Goal: Task Accomplishment & Management: Use online tool/utility

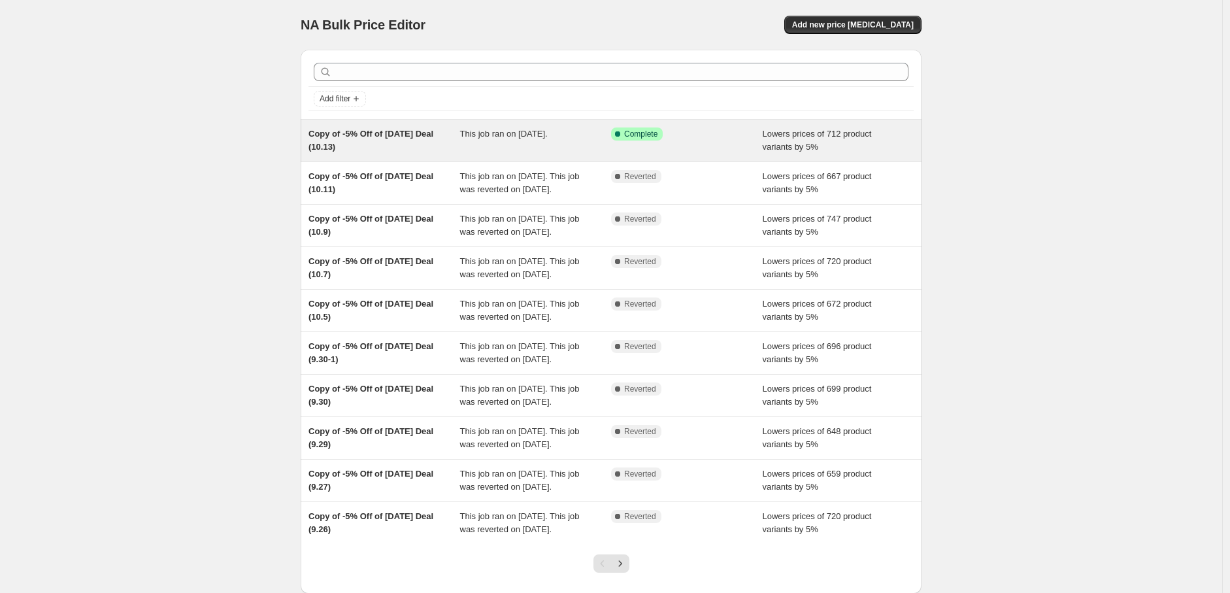
click at [539, 146] on div "This job ran on [DATE]." at bounding box center [536, 140] width 152 height 26
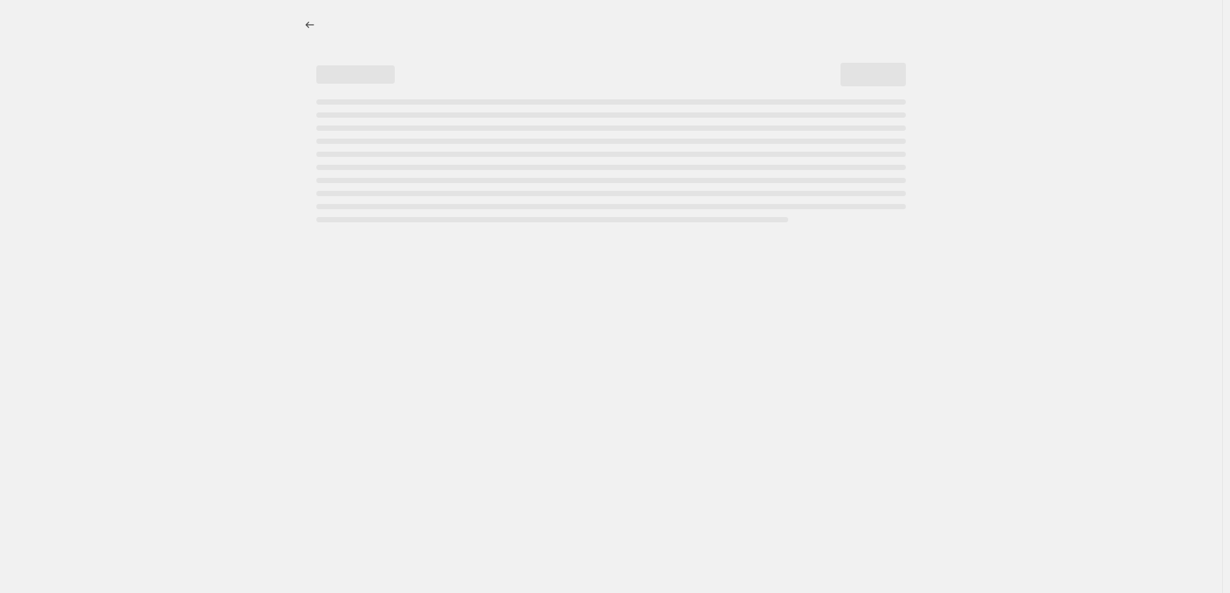
select select "percentage"
select select "pp"
select select "collection"
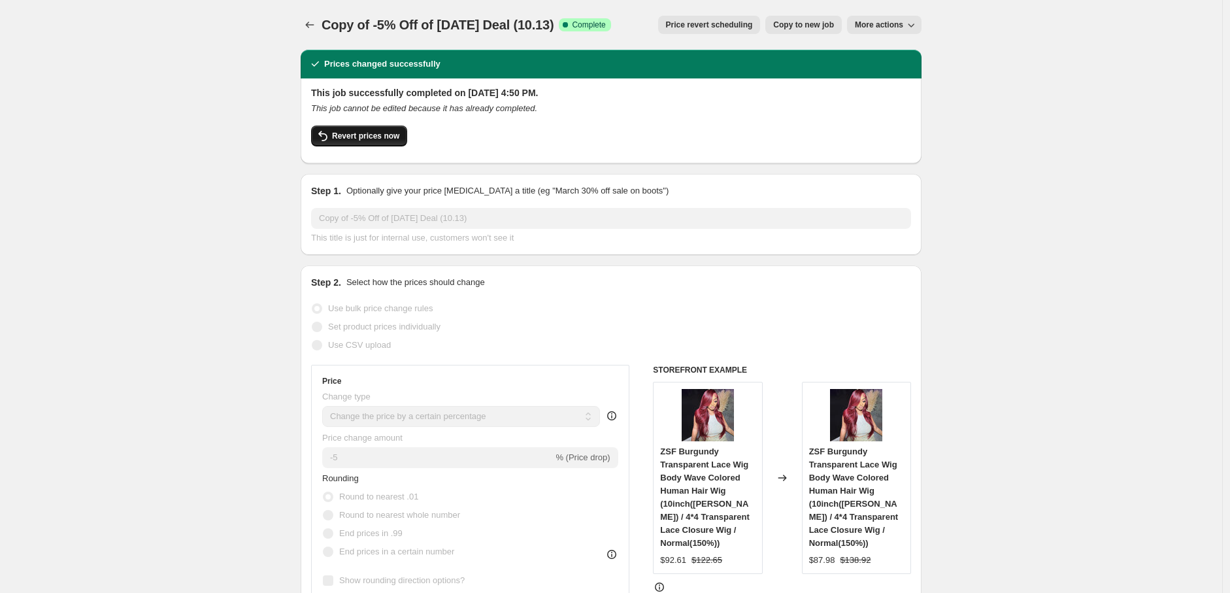
click at [377, 132] on span "Revert prices now" at bounding box center [365, 136] width 67 height 10
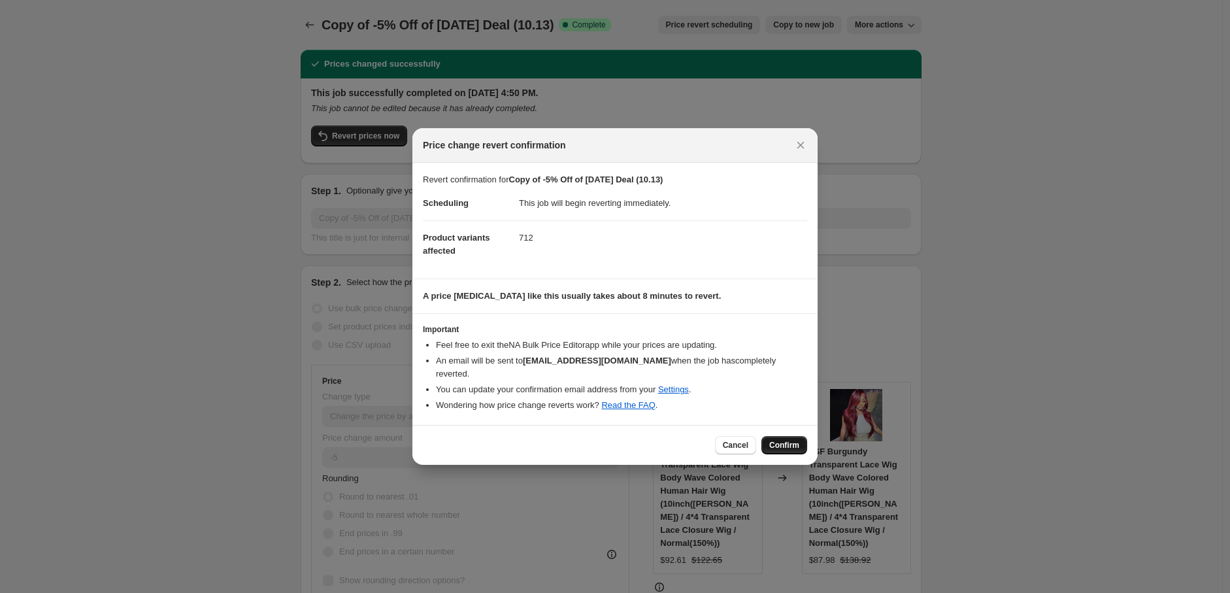
click at [779, 440] on span "Confirm" at bounding box center [784, 445] width 30 height 10
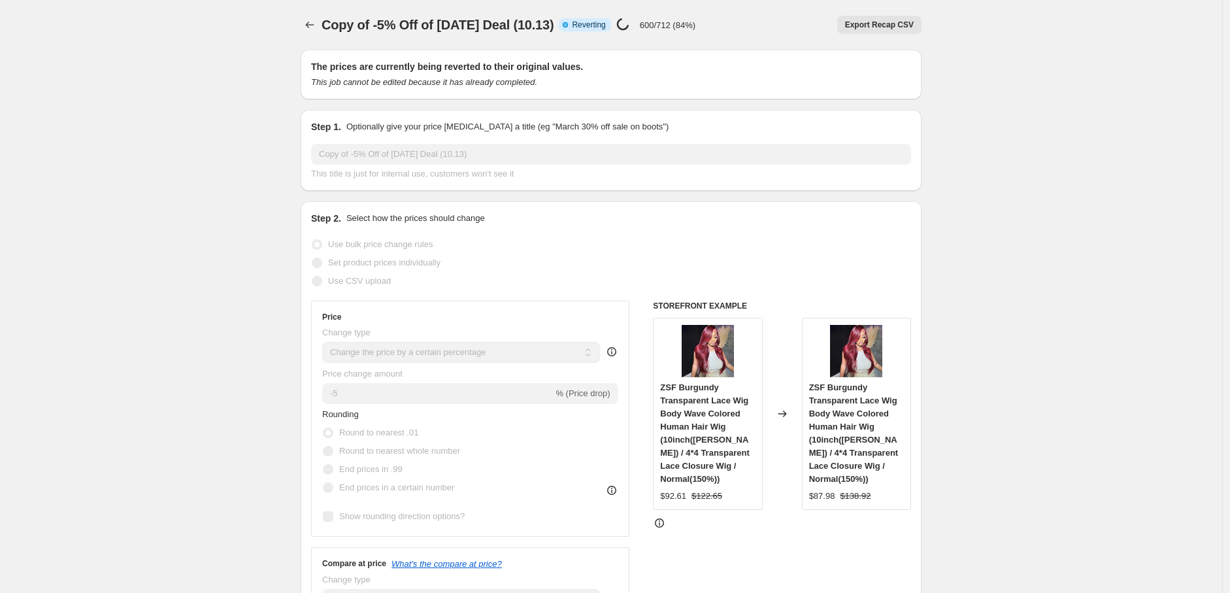
select select "percentage"
select select "pp"
select select "collection"
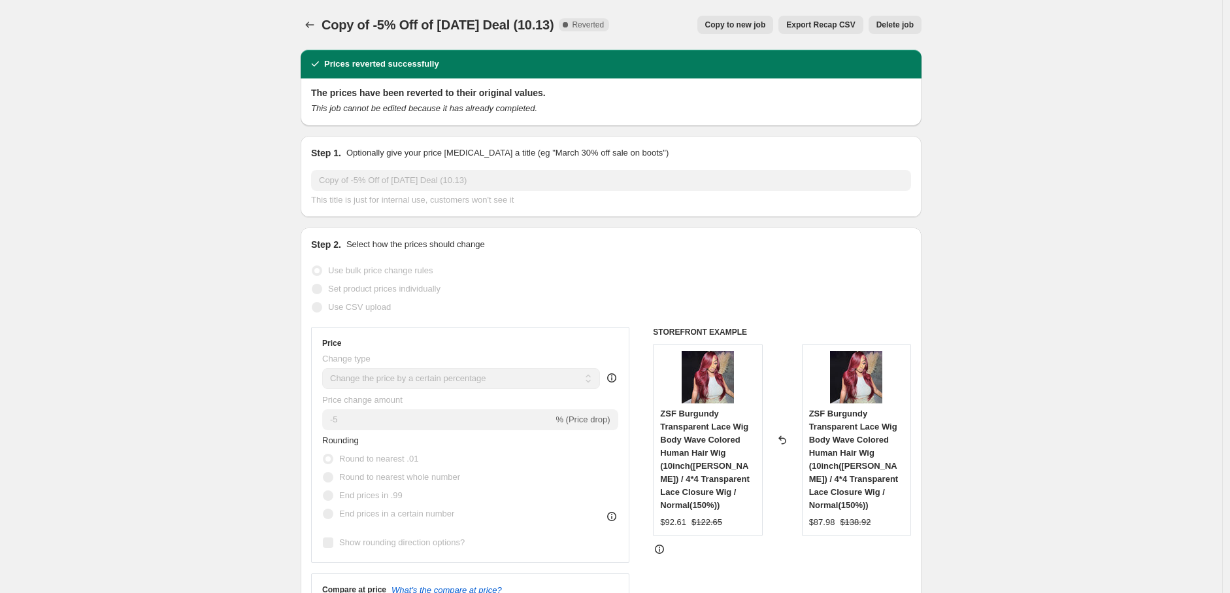
click at [753, 23] on span "Copy to new job" at bounding box center [735, 25] width 61 height 10
select select "percentage"
select select "pp"
select select "collection"
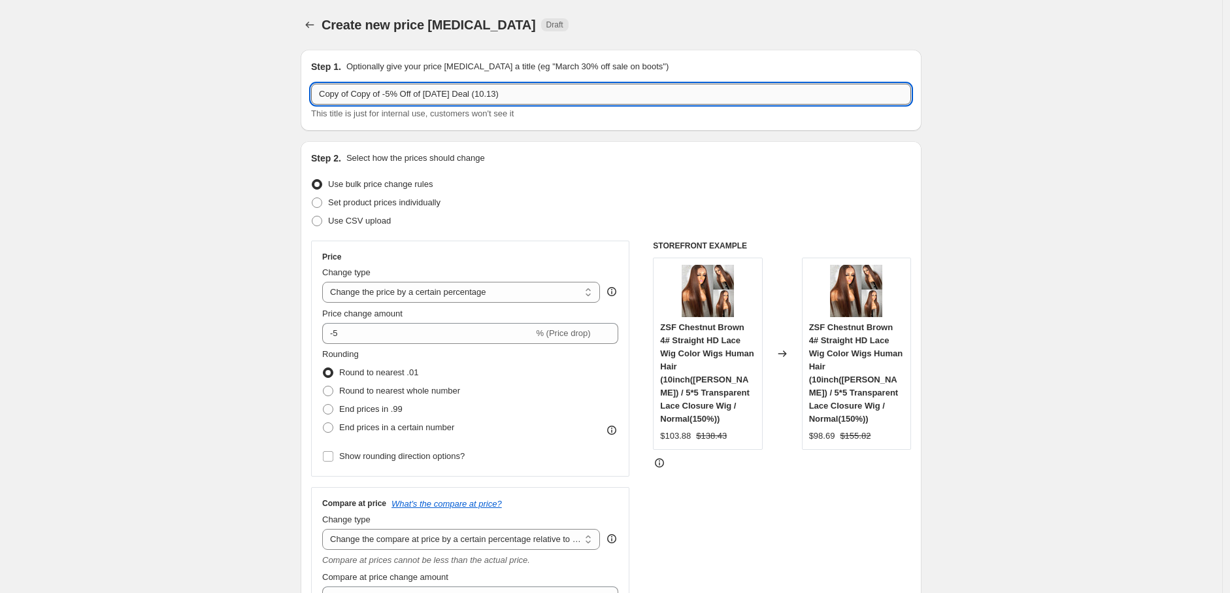
drag, startPoint x: 356, startPoint y: 94, endPoint x: 318, endPoint y: 90, distance: 38.2
click at [318, 90] on input "Copy of Copy of -5% Off of [DATE] Deal (10.13)" at bounding box center [611, 94] width 600 height 21
click at [460, 97] on input "Copy of -5% Off of [DATE] Deal (10.13)" at bounding box center [611, 94] width 600 height 21
type input "Copy of -5% Off of [DATE] Deal (10.15)"
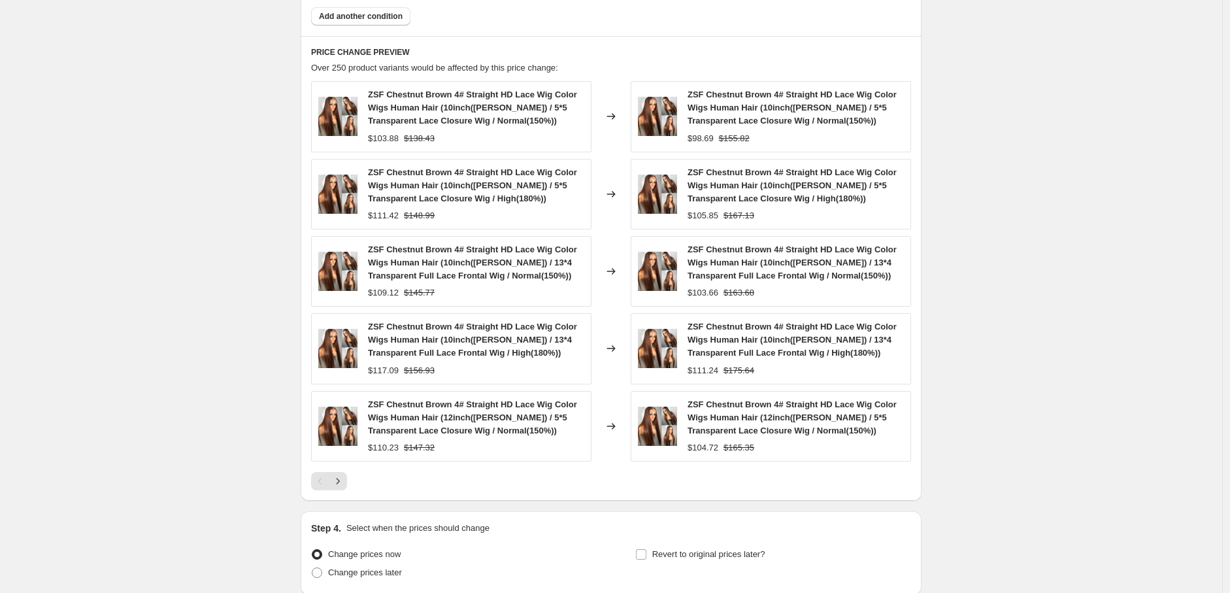
scroll to position [1128, 0]
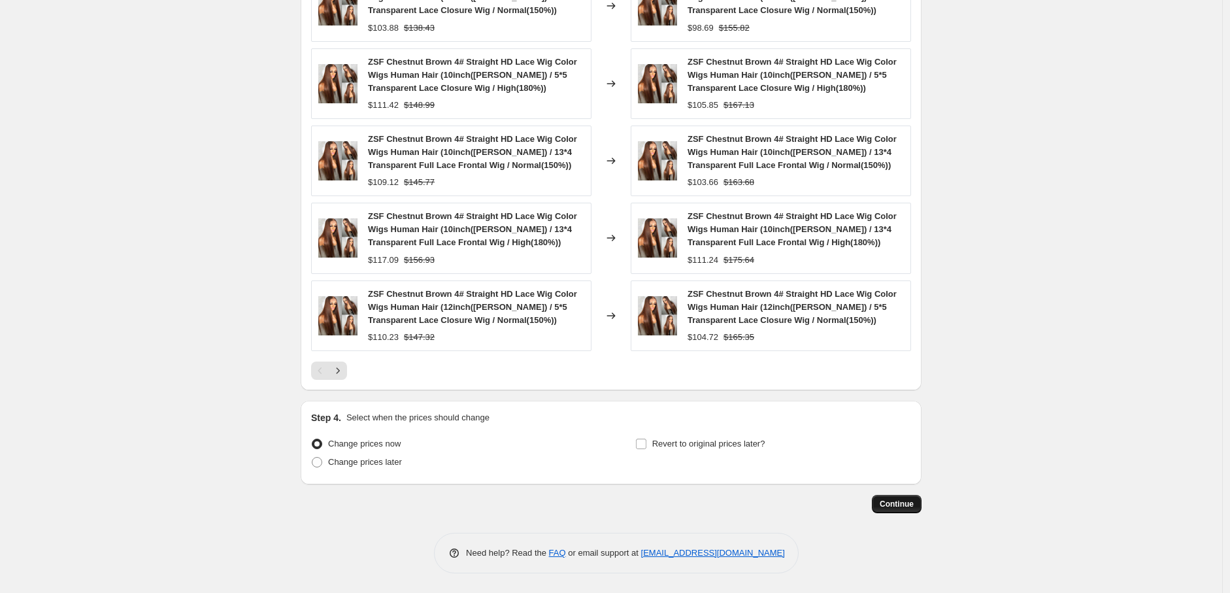
click at [904, 501] on span "Continue" at bounding box center [896, 504] width 34 height 10
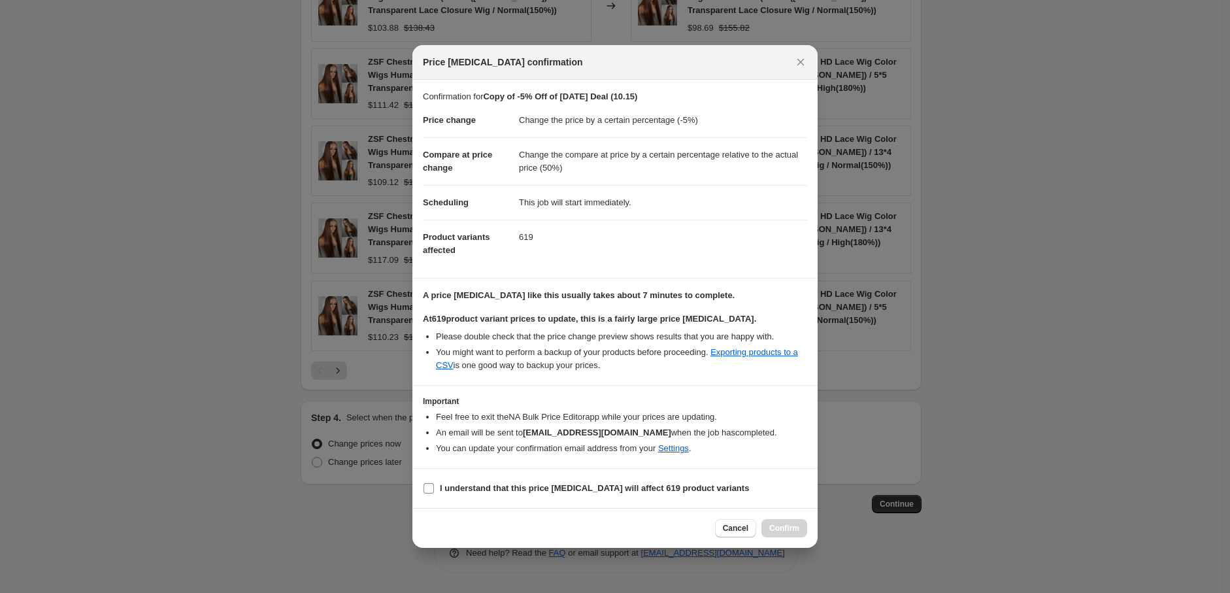
click at [430, 490] on input "I understand that this price [MEDICAL_DATA] will affect 619 product variants" at bounding box center [428, 488] width 10 height 10
checkbox input "true"
click at [793, 529] on span "Confirm" at bounding box center [784, 528] width 30 height 10
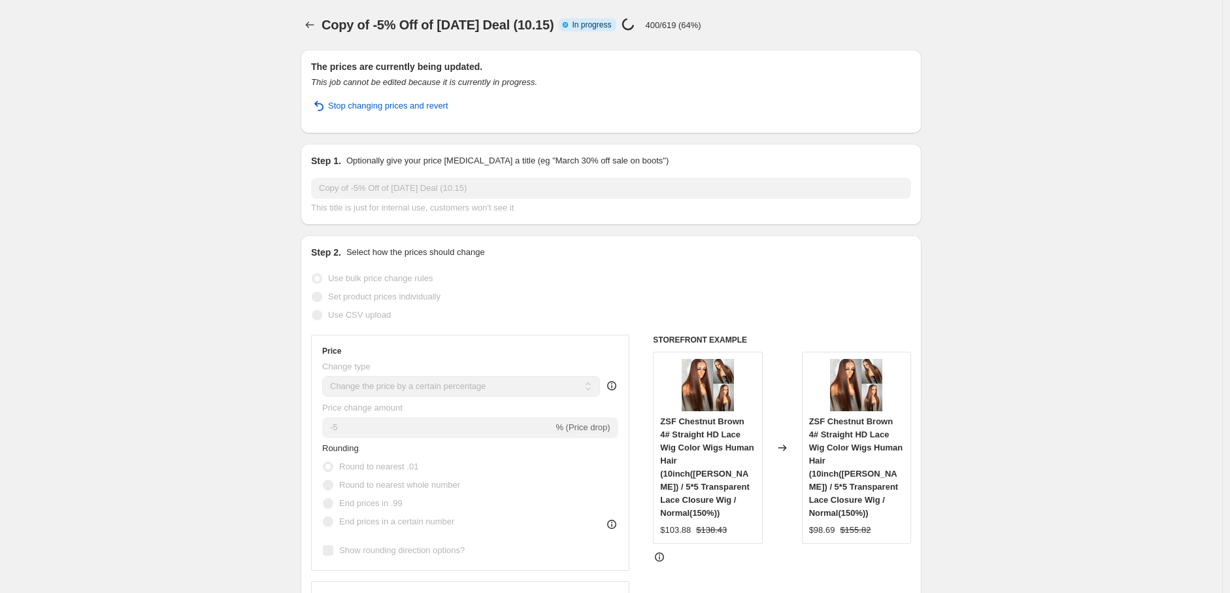
select select "percentage"
select select "pp"
select select "collection"
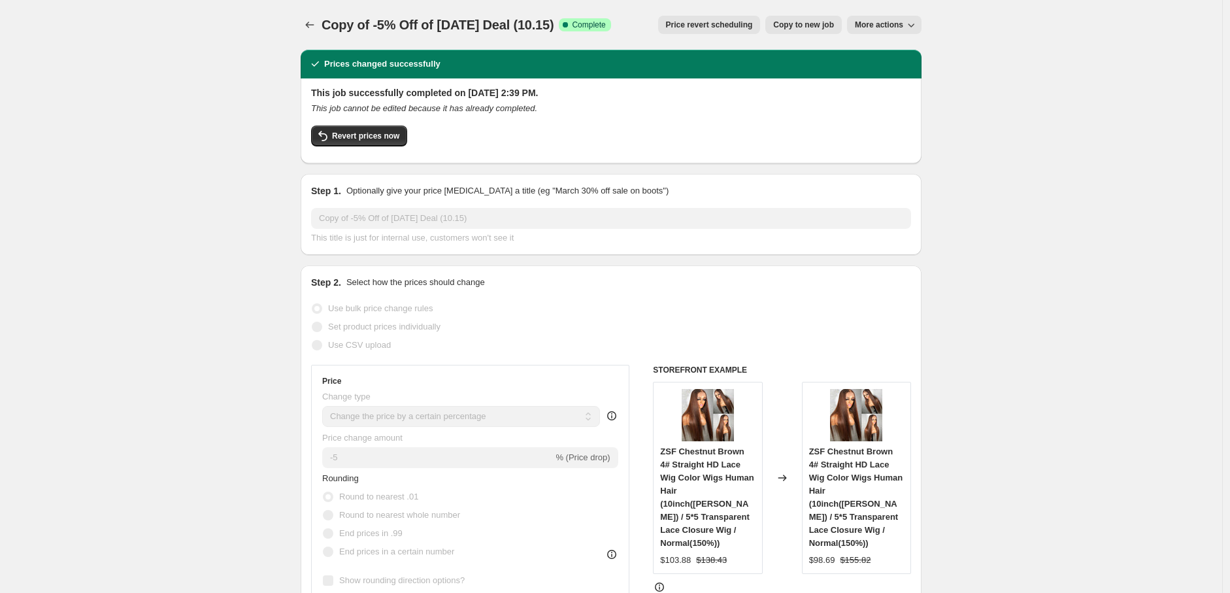
click at [315, 22] on icon "Price change jobs" at bounding box center [309, 24] width 13 height 13
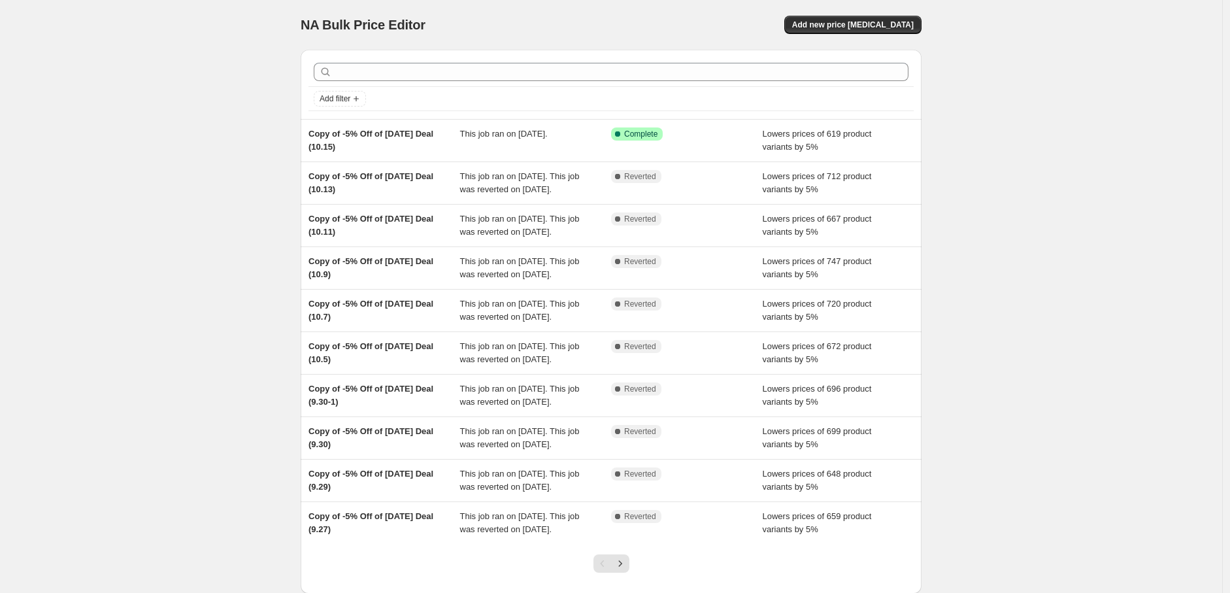
drag, startPoint x: 212, startPoint y: 114, endPoint x: 188, endPoint y: 55, distance: 63.6
click at [212, 112] on div "NA Bulk Price Editor. This page is ready NA Bulk Price Editor Add new price [ME…" at bounding box center [611, 336] width 1222 height 673
